Goal: Task Accomplishment & Management: Complete application form

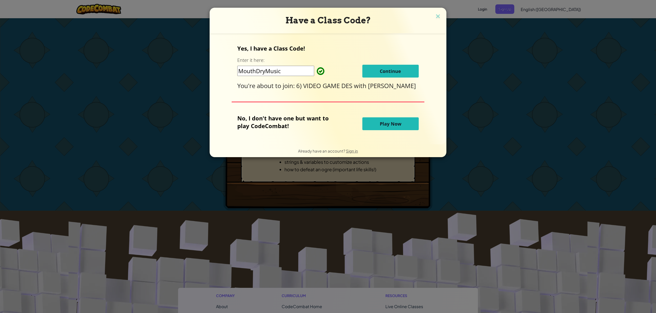
click at [399, 71] on span "Continue" at bounding box center [390, 71] width 21 height 6
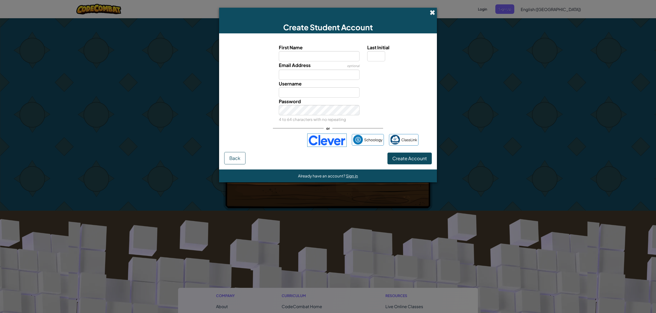
click at [431, 10] on span at bounding box center [432, 12] width 5 height 5
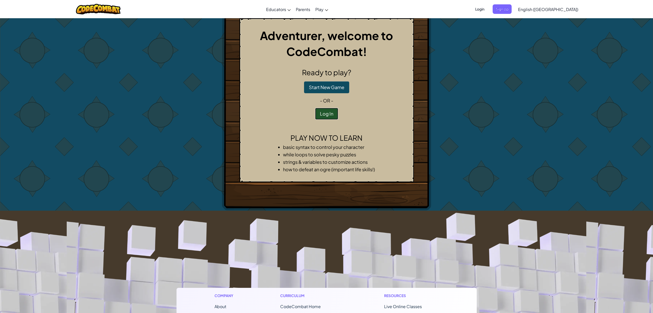
click at [320, 109] on button "Log In" at bounding box center [326, 114] width 23 height 12
